Goal: Book appointment/travel/reservation

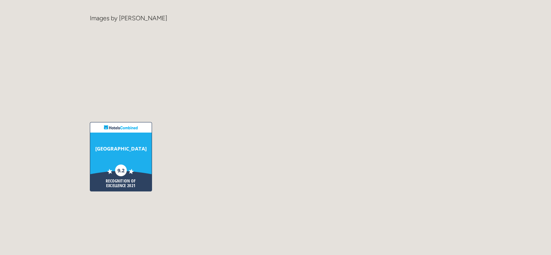
scroll to position [1946, 0]
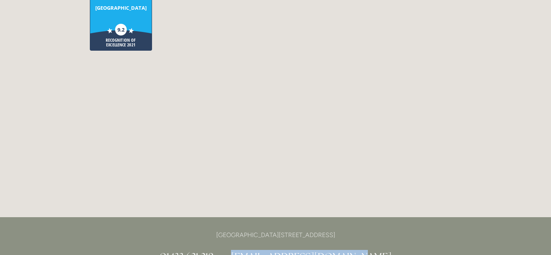
drag, startPoint x: 257, startPoint y: 212, endPoint x: 367, endPoint y: 216, distance: 109.4
click at [367, 249] on h2 "01433 621 219 info@losehillhouse.co.uk" at bounding box center [276, 256] width 372 height 14
drag, startPoint x: 367, startPoint y: 216, endPoint x: 355, endPoint y: 214, distance: 11.8
copy link "[EMAIL_ADDRESS][DOMAIN_NAME]"
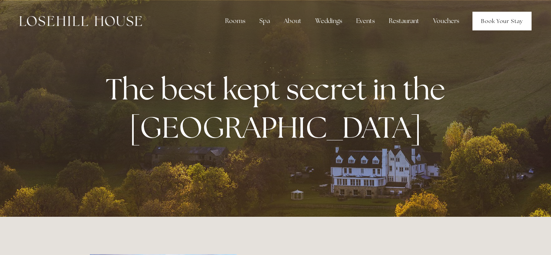
click at [497, 21] on link "Book Your Stay" at bounding box center [502, 21] width 59 height 19
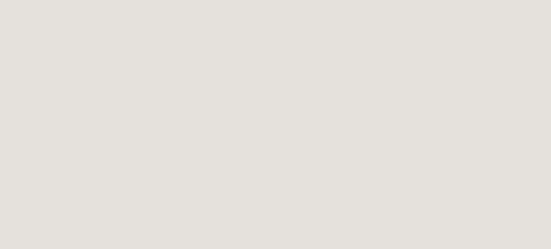
scroll to position [39, 0]
